Goal: Task Accomplishment & Management: Manage account settings

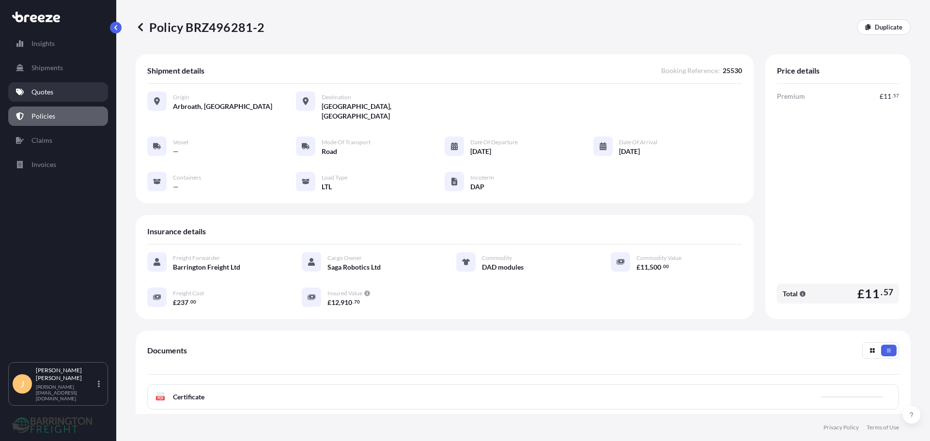
click at [44, 93] on p "Quotes" at bounding box center [42, 92] width 22 height 10
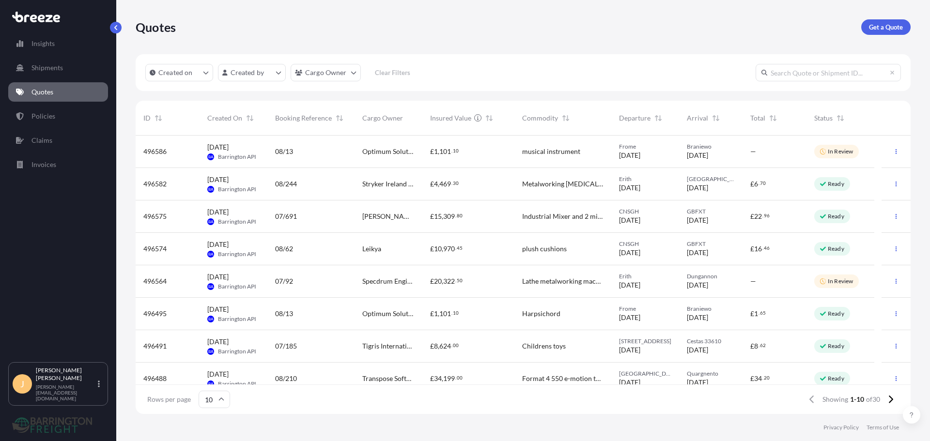
scroll to position [48, 0]
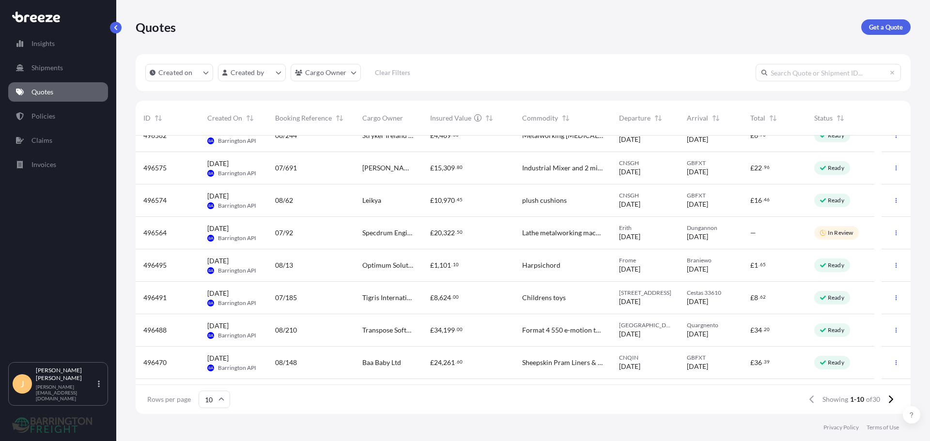
click at [423, 325] on div "£ 34 , 199 . 00" at bounding box center [468, 330] width 92 height 32
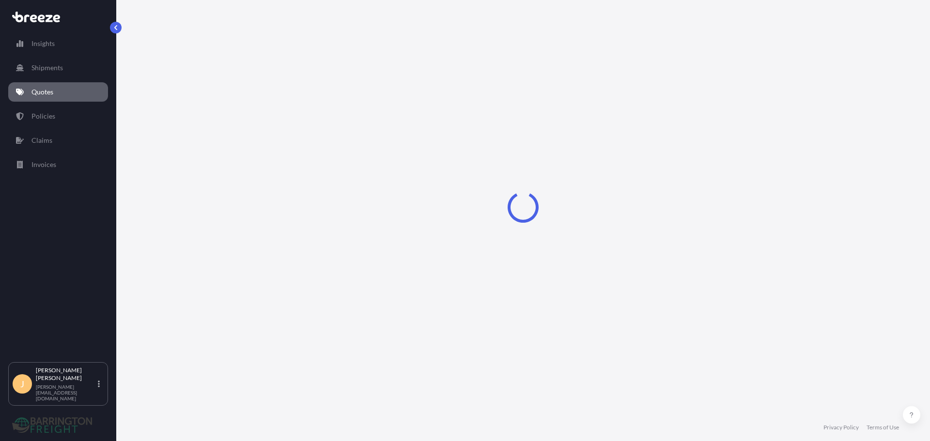
select select "Road"
select select "1"
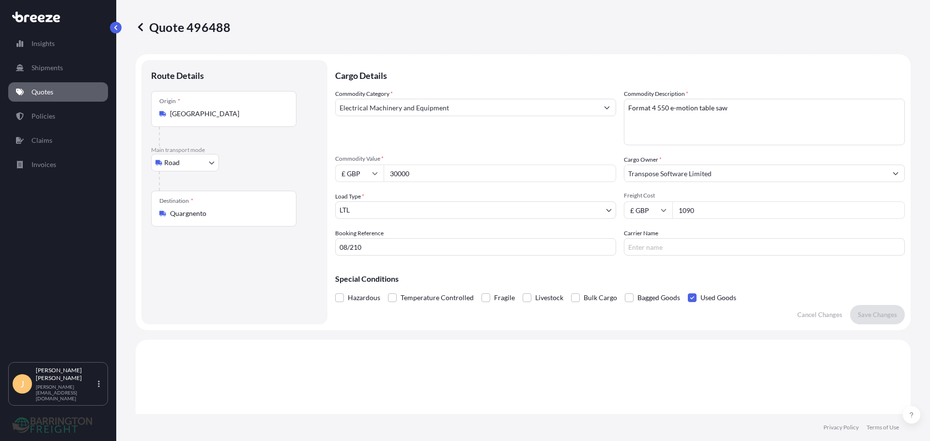
drag, startPoint x: 457, startPoint y: 173, endPoint x: 341, endPoint y: 174, distance: 115.8
click at [345, 174] on div "£ GBP 30000" at bounding box center [475, 173] width 281 height 17
type input "10000"
click at [879, 307] on button "Save Changes" at bounding box center [877, 314] width 55 height 19
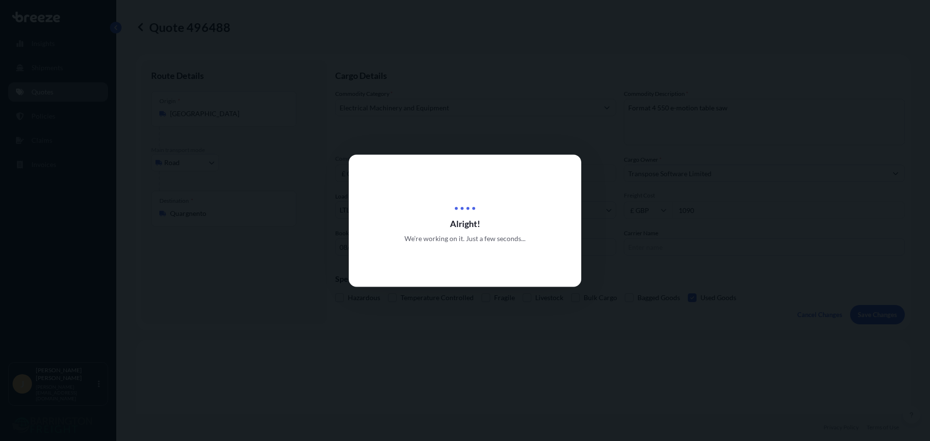
type input "[STREET_ADDRESS][PERSON_NAME]"
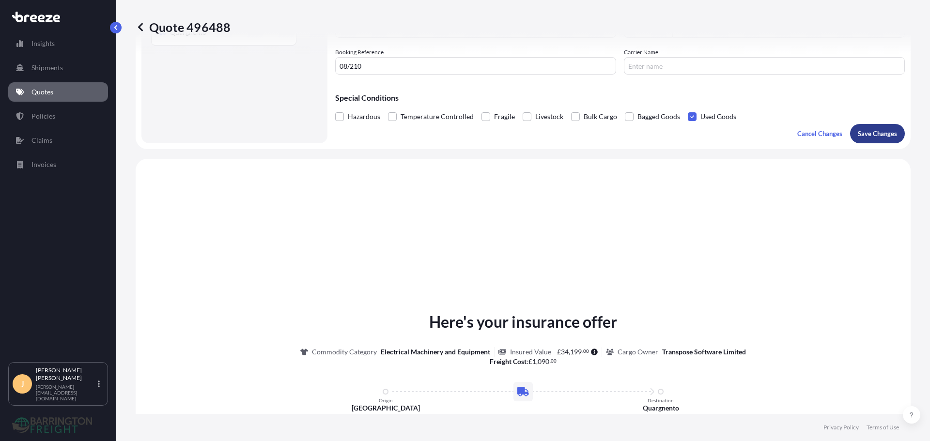
scroll to position [292, 0]
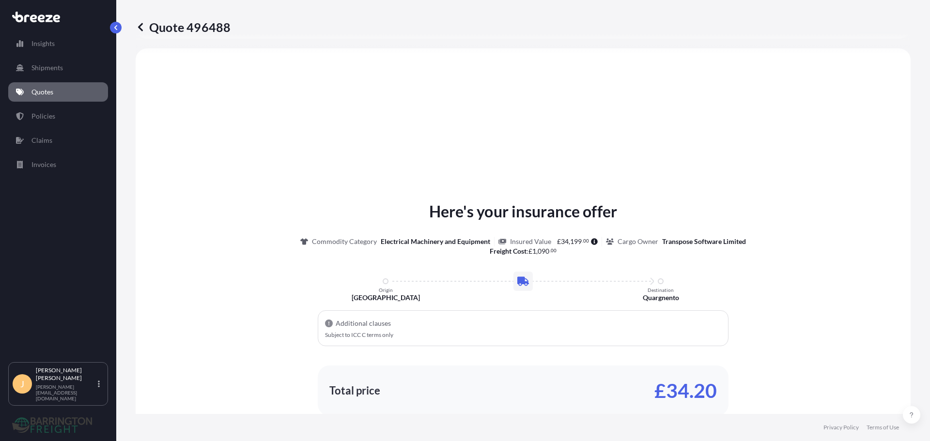
select select "Road"
select select "1"
